Goal: Task Accomplishment & Management: Use online tool/utility

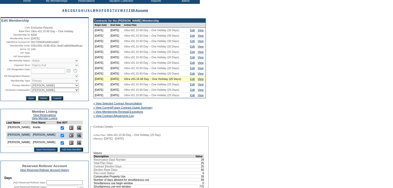
scroll to position [83, 0]
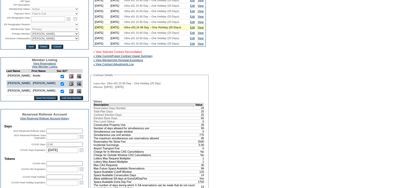
click at [119, 53] on link "» View Selected Contract Reconciliation" at bounding box center [117, 51] width 49 height 3
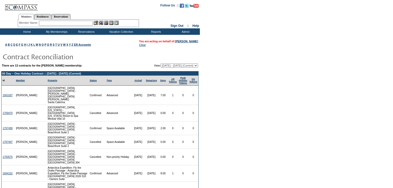
click at [197, 66] on select "08/30/16 - 08/31/17 09/01/17 - 08/31/18 09/01/18 - 08/31/19 09/01/19 - 08/31/20…" at bounding box center [179, 65] width 37 height 4
select select "120121"
click at [161, 63] on select "08/30/16 - 08/31/17 09/01/17 - 08/31/18 09/01/18 - 08/31/19 09/01/19 - 08/31/20…" at bounding box center [179, 65] width 37 height 4
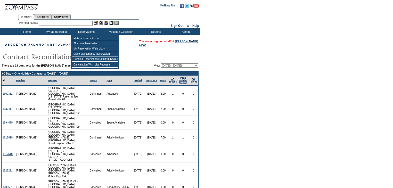
click at [84, 23] on input "text" at bounding box center [66, 23] width 54 height 5
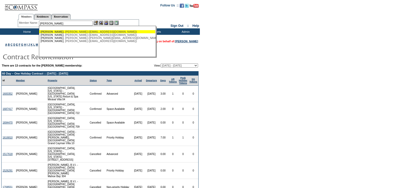
click at [58, 31] on div "Kucera , Jack (jackk@varitecsolutions.com)" at bounding box center [96, 31] width 113 height 3
type input "Kucera, Jack (jackk@varitecsolutions.com)"
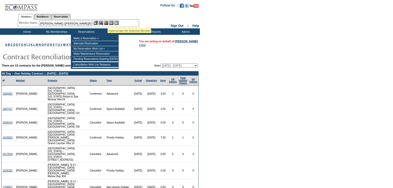
click at [108, 22] on img at bounding box center [106, 23] width 4 height 4
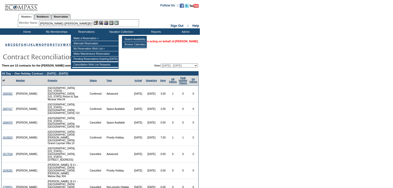
click at [185, 41] on link "Jack Kucera" at bounding box center [186, 41] width 23 height 3
